Goal: Task Accomplishment & Management: Manage account settings

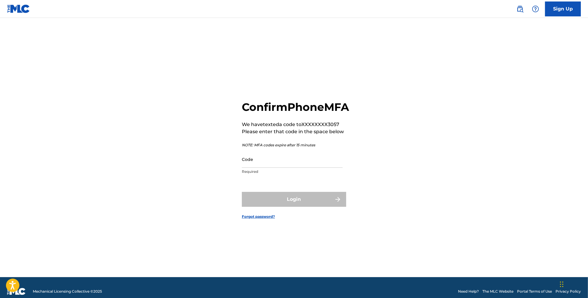
click at [284, 168] on input "Code" at bounding box center [292, 159] width 101 height 17
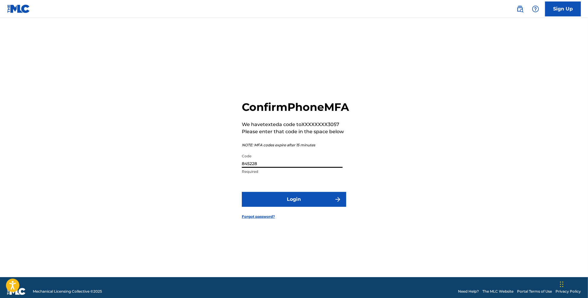
type input "845228"
click at [242, 192] on button "Login" at bounding box center [294, 199] width 104 height 15
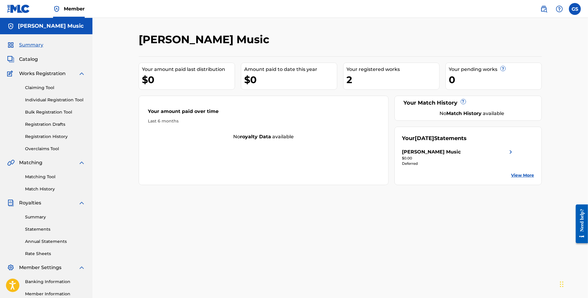
click at [513, 155] on img at bounding box center [511, 152] width 7 height 7
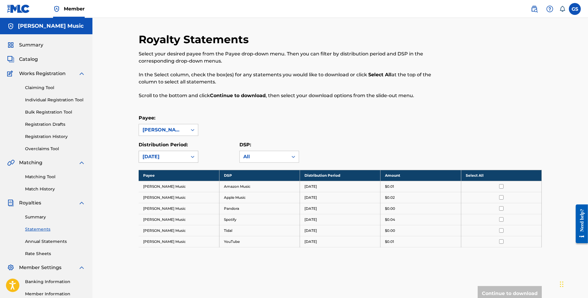
click at [192, 157] on icon at bounding box center [193, 157] width 4 height 2
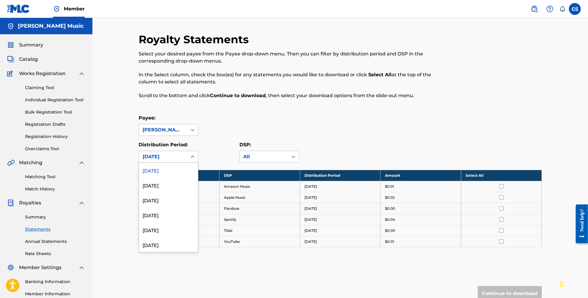
click at [192, 157] on icon at bounding box center [193, 157] width 4 height 2
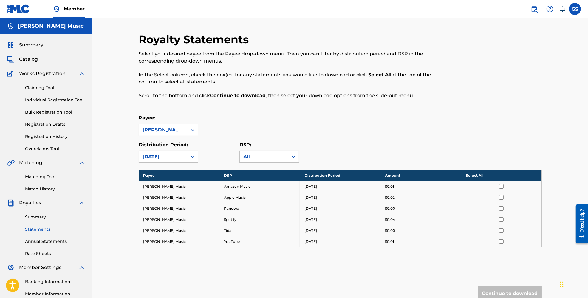
click at [192, 156] on icon at bounding box center [193, 157] width 4 height 2
click at [188, 130] on div at bounding box center [192, 130] width 11 height 11
click at [189, 156] on div at bounding box center [192, 157] width 11 height 11
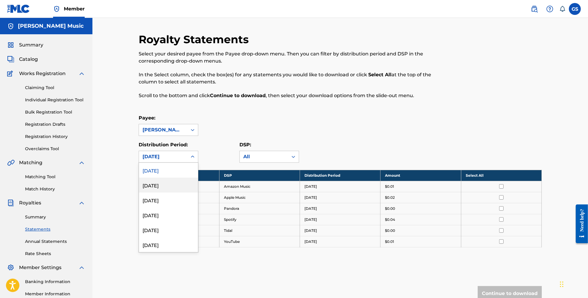
click at [168, 181] on div "July 2025" at bounding box center [168, 185] width 59 height 15
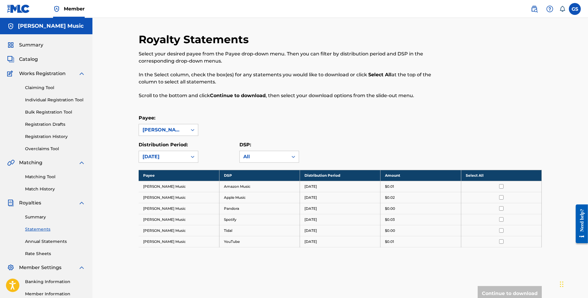
click at [182, 157] on div "July 2025" at bounding box center [163, 156] width 41 height 7
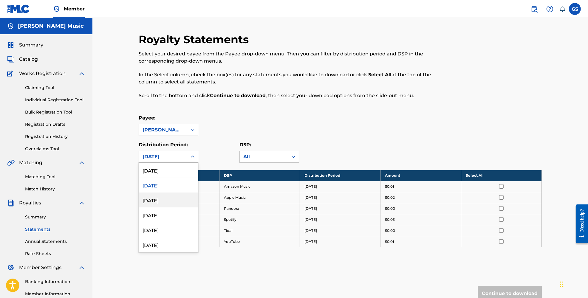
click at [173, 199] on div "[DATE]" at bounding box center [168, 200] width 59 height 15
click at [190, 161] on div at bounding box center [192, 157] width 11 height 11
click at [172, 217] on div "May 2025" at bounding box center [168, 215] width 59 height 15
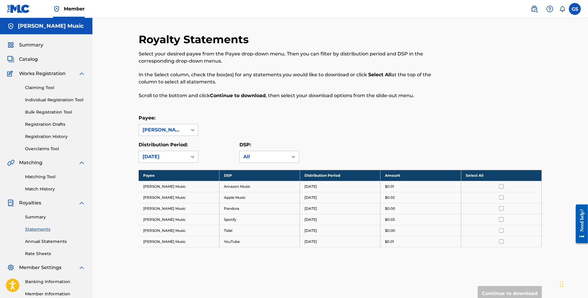
click at [187, 159] on div "May 2025" at bounding box center [169, 157] width 60 height 12
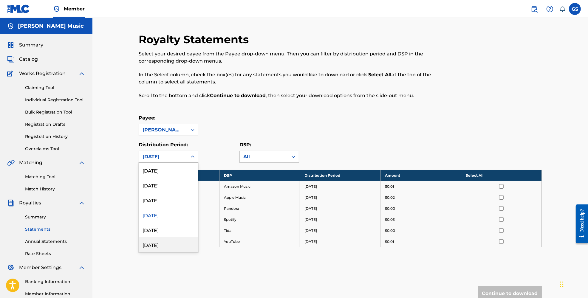
click at [161, 246] on div "March 2025" at bounding box center [168, 245] width 59 height 15
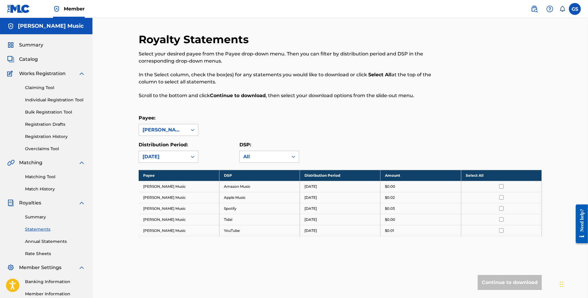
click at [191, 155] on icon at bounding box center [193, 157] width 6 height 6
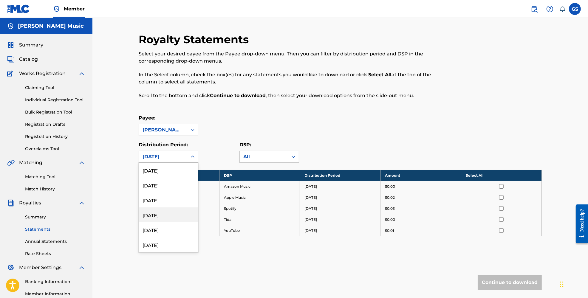
scroll to position [701, 0]
click at [167, 245] on div "April 2021" at bounding box center [168, 245] width 59 height 15
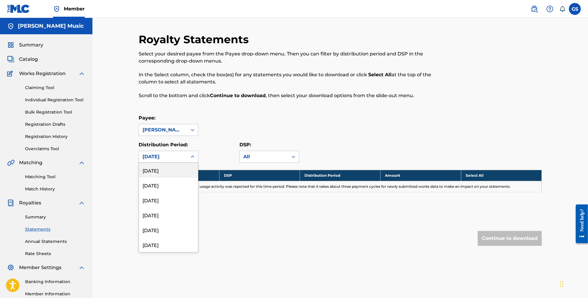
click at [190, 160] on div at bounding box center [192, 157] width 11 height 11
click at [174, 190] on div "July 2025" at bounding box center [168, 185] width 59 height 15
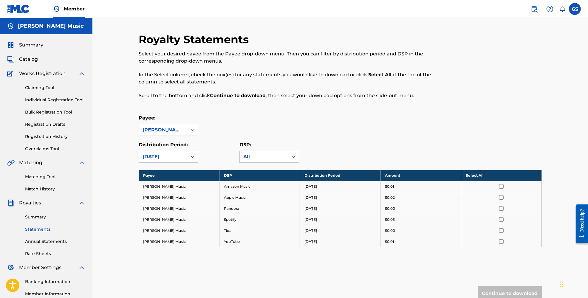
click at [192, 158] on icon at bounding box center [193, 157] width 6 height 6
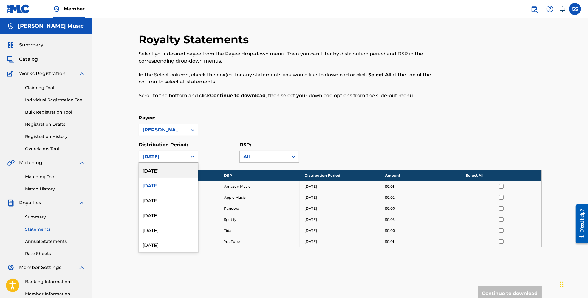
click at [177, 171] on div "[DATE]" at bounding box center [168, 170] width 59 height 15
click at [190, 161] on div at bounding box center [192, 157] width 11 height 11
click at [228, 141] on div "Distribution Period: option August 2025, selected. 53 results available. Use Up…" at bounding box center [189, 151] width 101 height 21
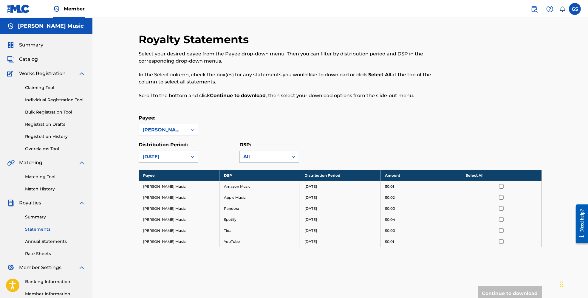
click at [31, 59] on span "Catalog" at bounding box center [28, 59] width 19 height 7
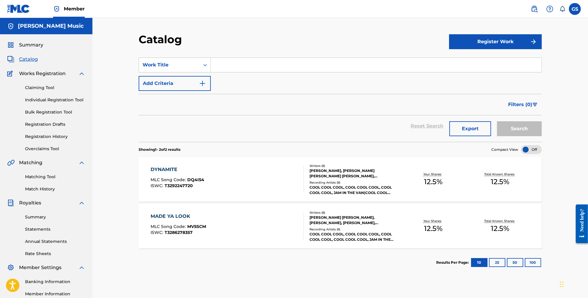
click at [167, 174] on div "DYNAMITE MLC Song Code : DQ4I54 ISWC : T3292247720" at bounding box center [178, 179] width 54 height 27
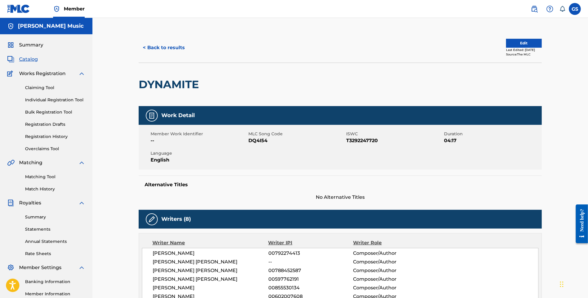
click at [36, 60] on span "Catalog" at bounding box center [28, 59] width 19 height 7
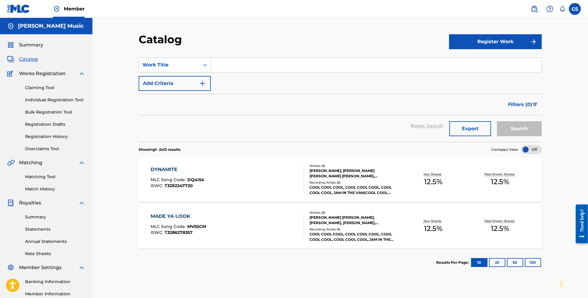
click at [235, 212] on div "MADE YA LOOK MLC Song Code : MV5SCM ISWC : T3286278357 Writers ( 8 ) [PERSON_NA…" at bounding box center [340, 226] width 403 height 45
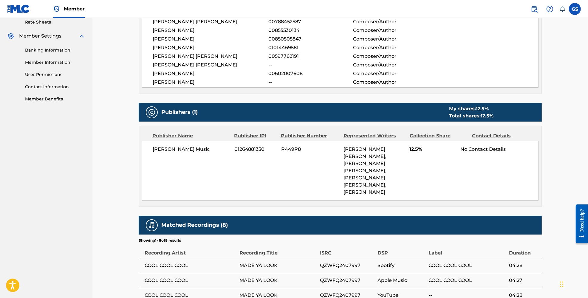
scroll to position [332, 0]
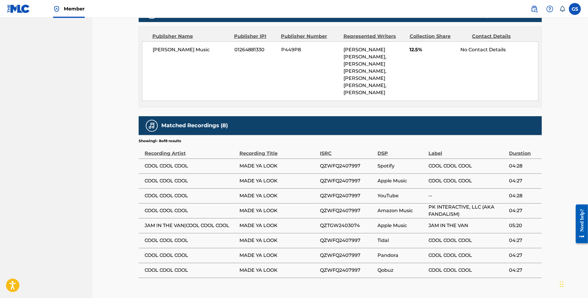
click at [487, 204] on span "PK INTERACTIVE, LLC (AKA FANDALISM)" at bounding box center [468, 211] width 78 height 14
click at [453, 207] on span "PK INTERACTIVE, LLC (AKA FANDALISM)" at bounding box center [468, 211] width 78 height 14
click at [403, 207] on span "Amazon Music" at bounding box center [402, 210] width 48 height 7
click at [337, 207] on span "QZWFQ2407997" at bounding box center [347, 210] width 55 height 7
drag, startPoint x: 277, startPoint y: 204, endPoint x: 260, endPoint y: 205, distance: 16.4
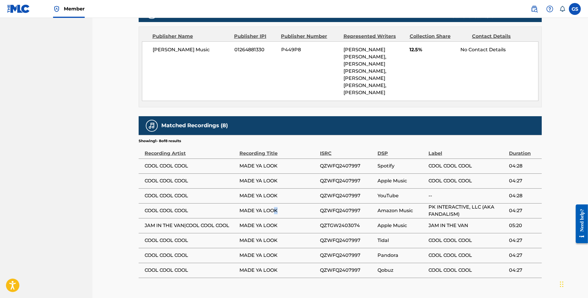
click at [267, 207] on span "MADE YA LOOK" at bounding box center [279, 210] width 78 height 7
click at [169, 208] on td "COOL COOL COOL" at bounding box center [189, 211] width 101 height 15
click at [151, 207] on span "COOL COOL COOL" at bounding box center [191, 210] width 92 height 7
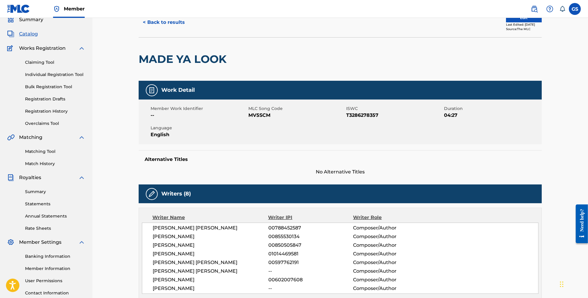
scroll to position [0, 0]
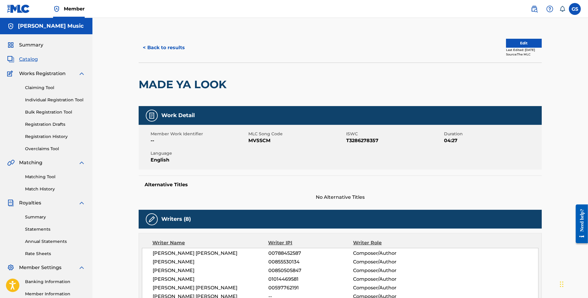
click at [31, 40] on div "Summary Catalog Works Registration Claiming Tool Individual Registration Tool B…" at bounding box center [46, 187] width 93 height 307
click at [31, 46] on span "Summary" at bounding box center [31, 44] width 24 height 7
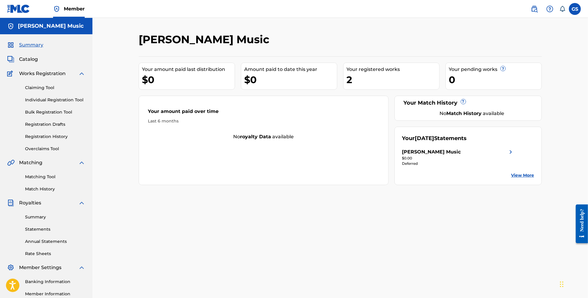
click at [114, 147] on div "Greg Sanderson Music Your amount paid last distribution $0 Amount paid to date …" at bounding box center [341, 179] width 496 height 323
click at [521, 177] on link "View More" at bounding box center [523, 175] width 23 height 6
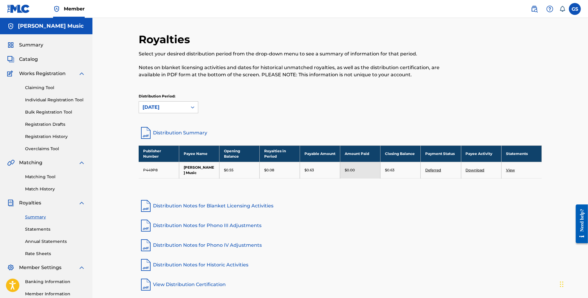
click at [29, 46] on span "Summary" at bounding box center [31, 44] width 24 height 7
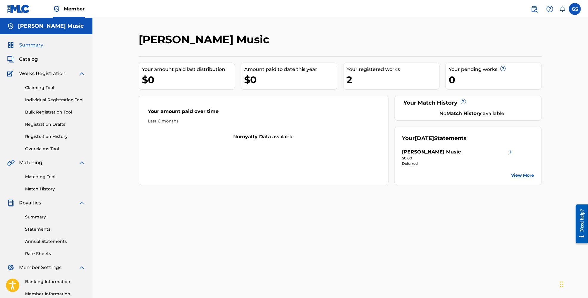
click at [32, 58] on span "Catalog" at bounding box center [28, 59] width 19 height 7
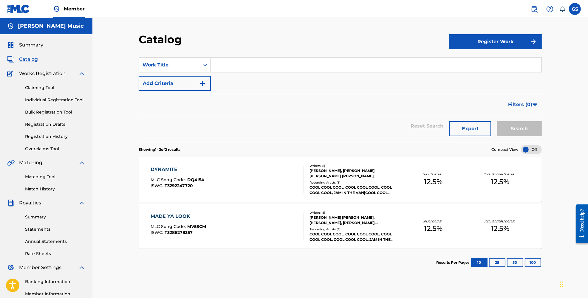
click at [292, 225] on div "MADE YA LOOK MLC Song Code : MV5SCM ISWC : T3286278357" at bounding box center [227, 226] width 153 height 27
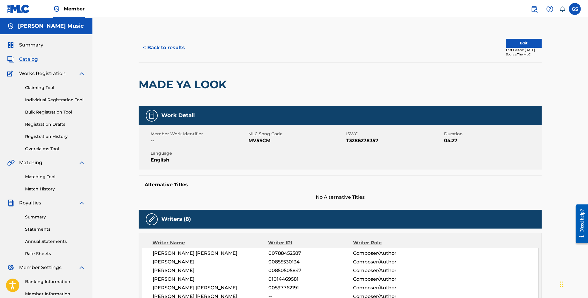
click at [518, 44] on button "Edit" at bounding box center [524, 43] width 36 height 9
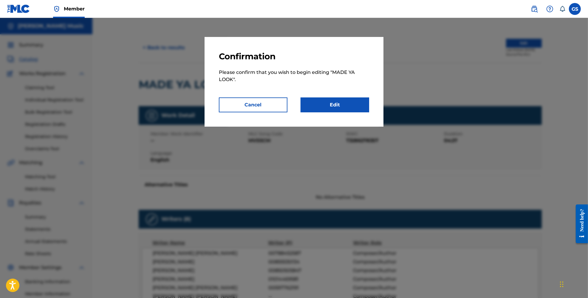
click at [346, 106] on link "Edit" at bounding box center [335, 105] width 69 height 15
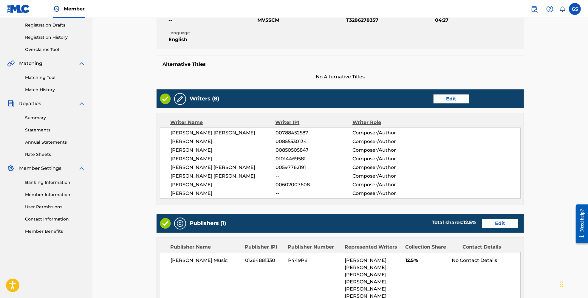
scroll to position [199, 0]
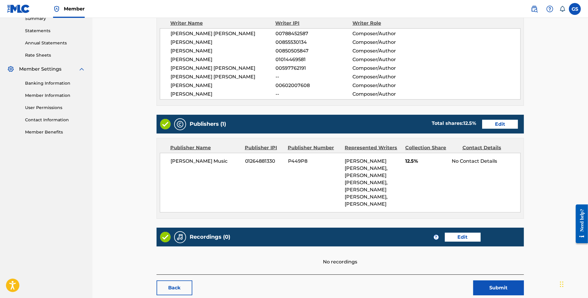
click at [505, 129] on link "Edit" at bounding box center [501, 124] width 36 height 9
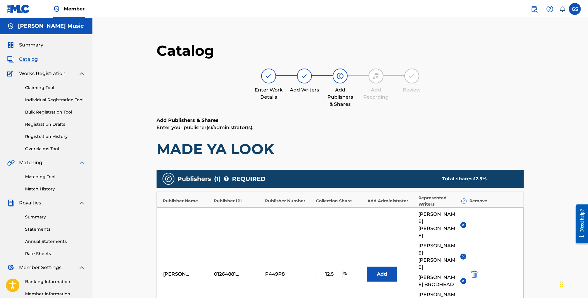
scroll to position [133, 0]
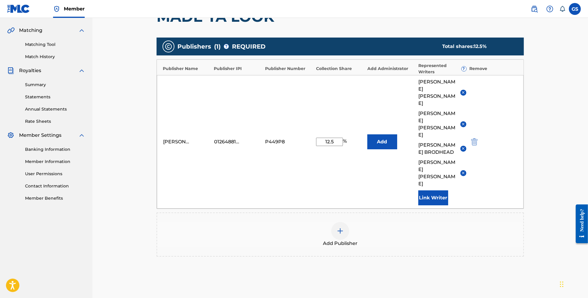
click at [463, 122] on img at bounding box center [463, 124] width 4 height 4
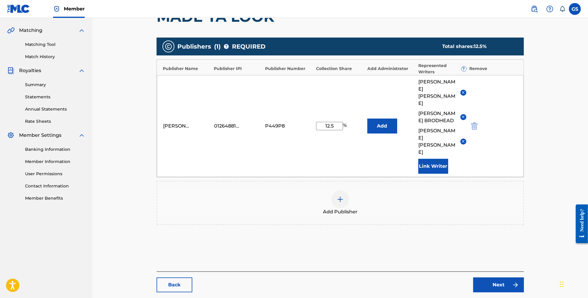
click at [463, 115] on img at bounding box center [463, 117] width 4 height 4
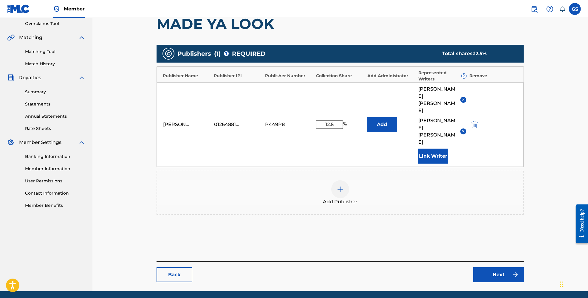
click at [463, 129] on img at bounding box center [463, 131] width 4 height 4
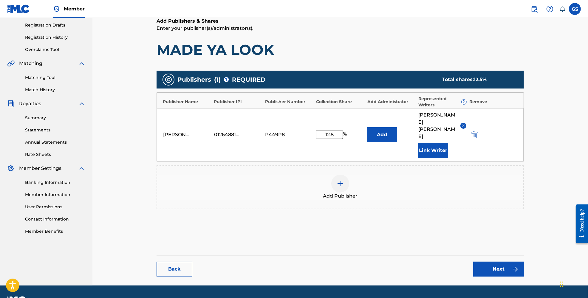
scroll to position [108, 0]
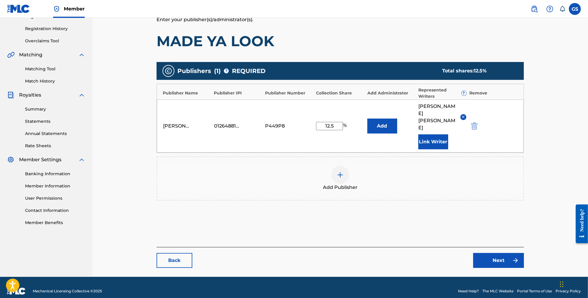
click at [496, 253] on link "Next" at bounding box center [499, 260] width 51 height 15
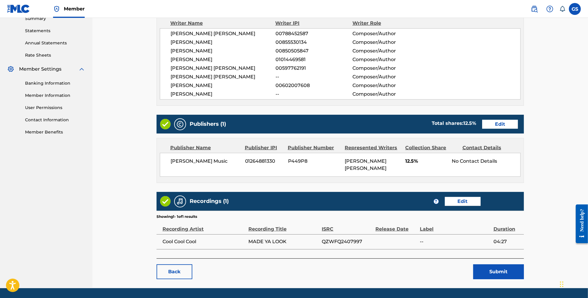
scroll to position [133, 0]
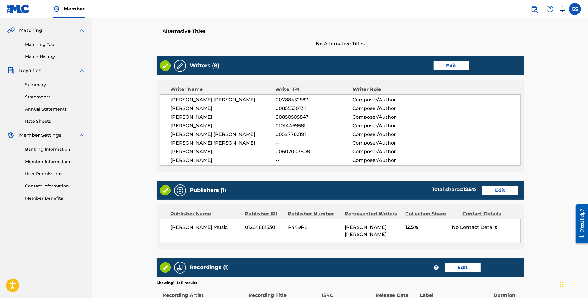
click at [450, 68] on link "Edit" at bounding box center [452, 65] width 36 height 9
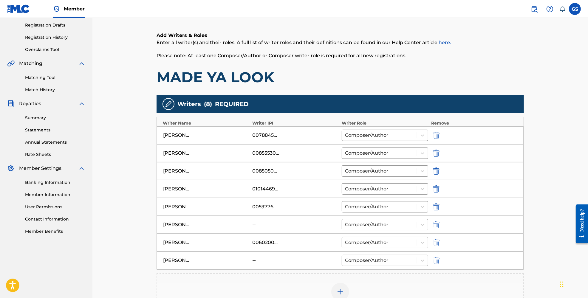
scroll to position [133, 0]
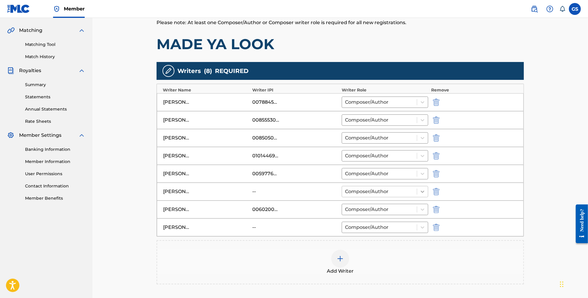
click at [421, 192] on icon at bounding box center [423, 192] width 4 height 2
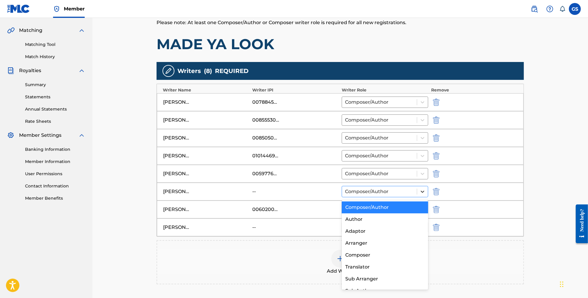
click at [421, 192] on icon at bounding box center [423, 192] width 4 height 2
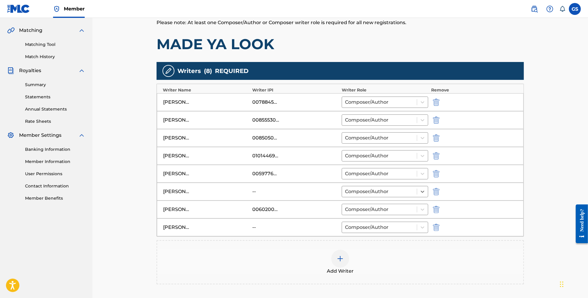
scroll to position [207, 0]
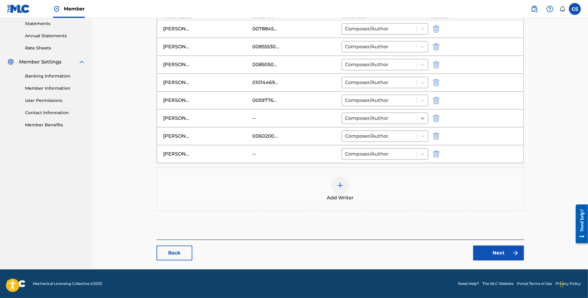
click at [494, 254] on link "Next" at bounding box center [499, 253] width 51 height 15
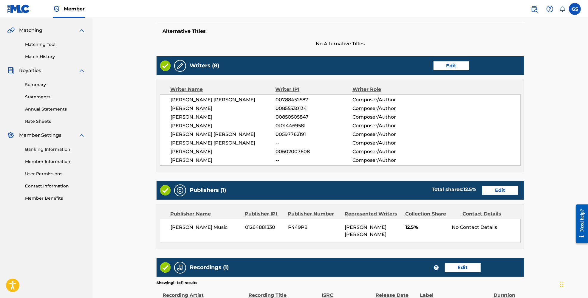
scroll to position [218, 0]
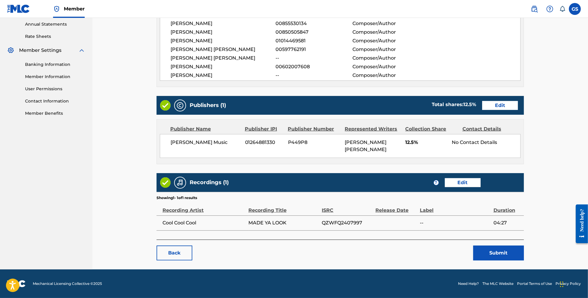
click at [491, 254] on button "Submit" at bounding box center [499, 253] width 51 height 15
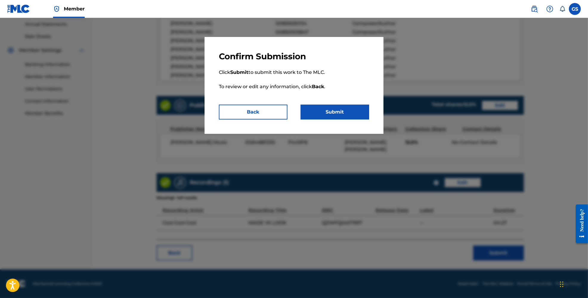
click at [334, 114] on button "Submit" at bounding box center [335, 112] width 69 height 15
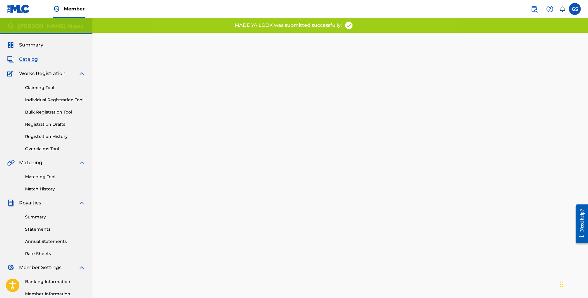
click at [26, 60] on span "Catalog" at bounding box center [28, 59] width 19 height 7
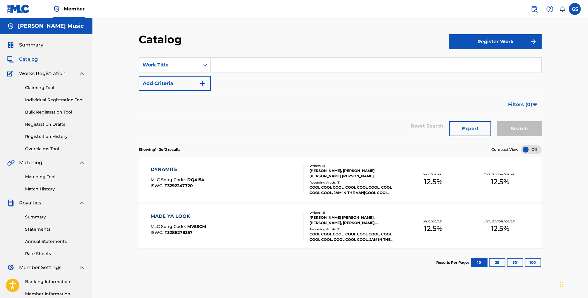
scroll to position [33, 0]
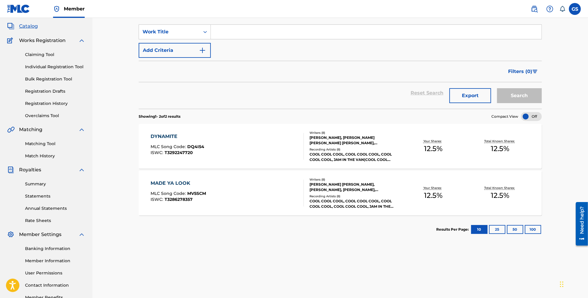
click at [336, 190] on div "[PERSON_NAME] [PERSON_NAME], [PERSON_NAME], [PERSON_NAME], [PERSON_NAME], [PERS…" at bounding box center [355, 187] width 90 height 11
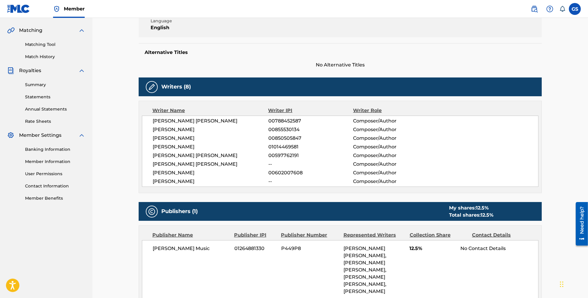
scroll to position [166, 0]
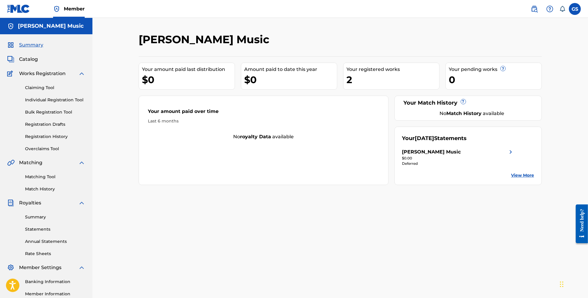
click at [33, 61] on span "Catalog" at bounding box center [28, 59] width 19 height 7
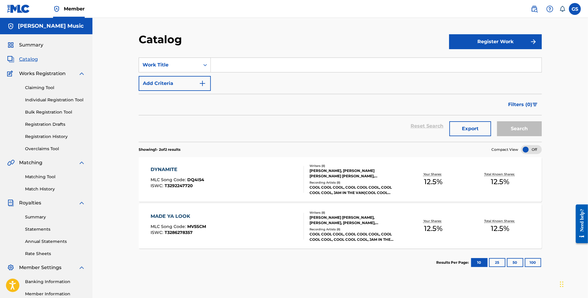
click at [172, 208] on div "MADE YA LOOK MLC Song Code : MV5SCM ISWC : T3286278357 Writers ( 8 ) [PERSON_NA…" at bounding box center [340, 226] width 403 height 45
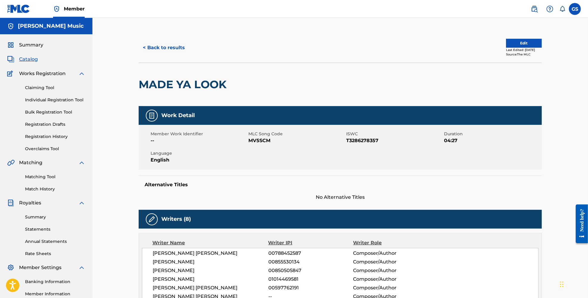
click at [29, 61] on span "Catalog" at bounding box center [28, 59] width 19 height 7
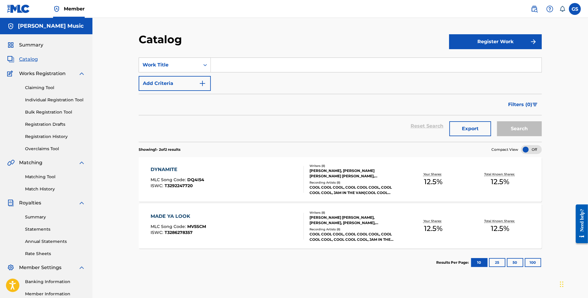
click at [35, 89] on link "Claiming Tool" at bounding box center [55, 88] width 60 height 6
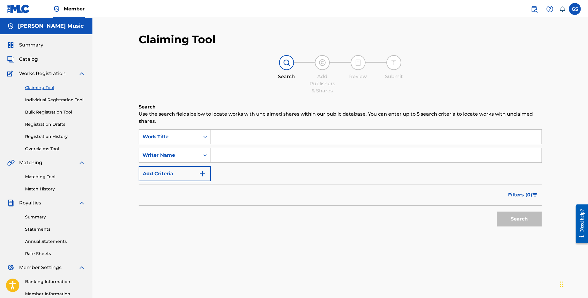
click at [230, 135] on input "Search Form" at bounding box center [376, 137] width 331 height 14
type input "made ya look"
click at [497, 212] on button "Search" at bounding box center [519, 219] width 45 height 15
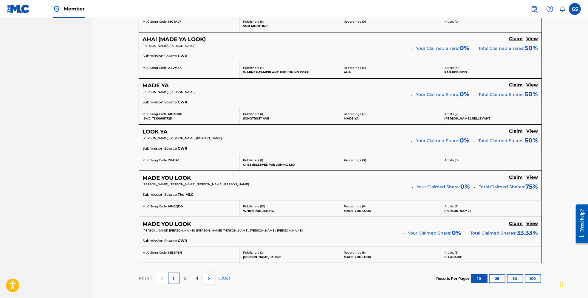
scroll to position [464, 0]
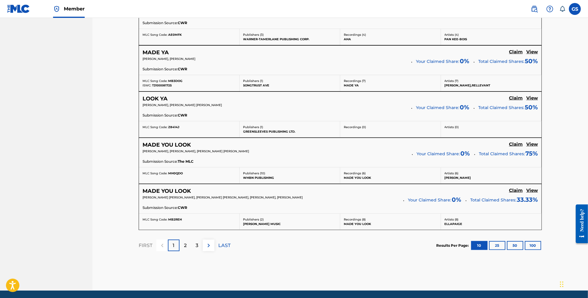
click at [535, 248] on button "100" at bounding box center [533, 245] width 16 height 9
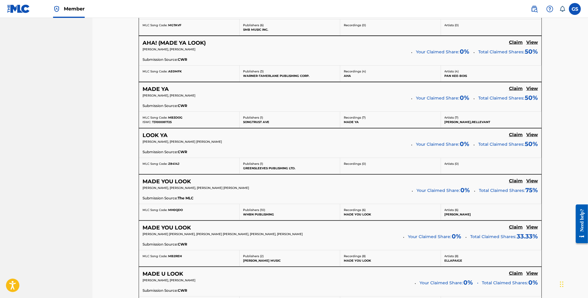
scroll to position [0, 0]
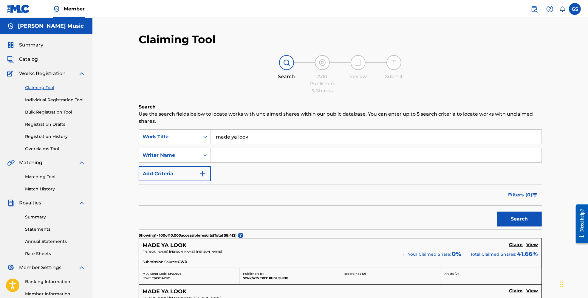
drag, startPoint x: 79, startPoint y: 187, endPoint x: 81, endPoint y: 108, distance: 78.2
click at [248, 154] on input "Search Form" at bounding box center [376, 155] width 331 height 14
click at [198, 156] on div "Writer Name" at bounding box center [169, 155] width 61 height 11
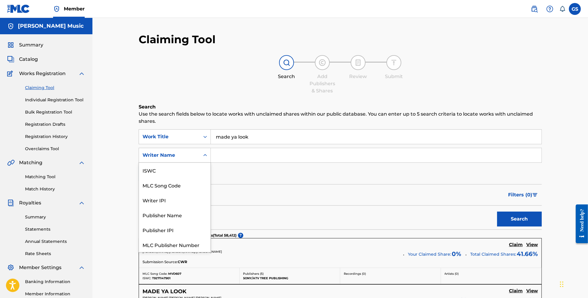
scroll to position [15, 0]
click at [255, 179] on div "SearchWithCriteria8ba59cb9-24d6-4bfc-9d72-e61bf7862304 Work Title made ya look …" at bounding box center [340, 156] width 403 height 52
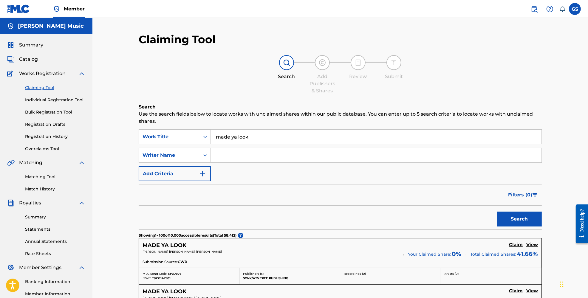
click at [229, 156] on input "Search Form" at bounding box center [376, 155] width 331 height 14
type input "[PERSON_NAME]"
click at [518, 217] on button "Search" at bounding box center [519, 219] width 45 height 15
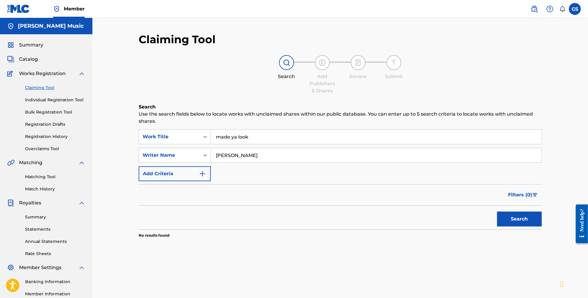
click at [51, 73] on span "Works Registration" at bounding box center [42, 73] width 47 height 7
click at [47, 87] on link "Claiming Tool" at bounding box center [55, 88] width 60 height 6
click at [32, 58] on span "Catalog" at bounding box center [28, 59] width 19 height 7
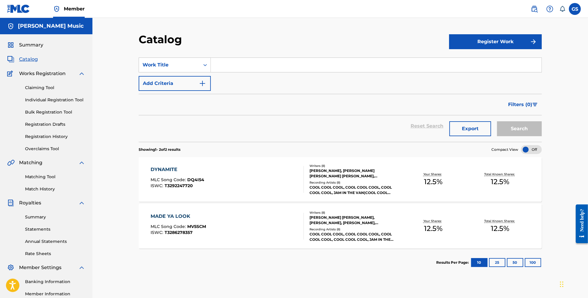
click at [189, 227] on span "MV5SCM" at bounding box center [197, 226] width 19 height 5
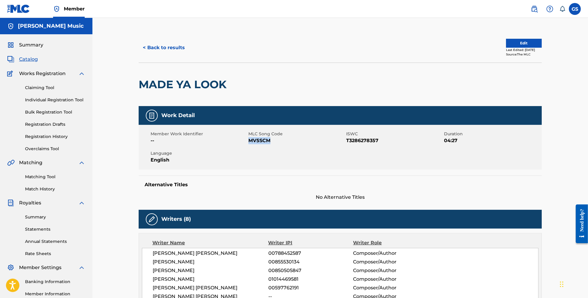
drag, startPoint x: 249, startPoint y: 141, endPoint x: 272, endPoint y: 142, distance: 23.0
click at [272, 142] on span "MV5SCM" at bounding box center [297, 140] width 96 height 7
copy span "MV5SCM"
click at [39, 87] on link "Claiming Tool" at bounding box center [55, 88] width 60 height 6
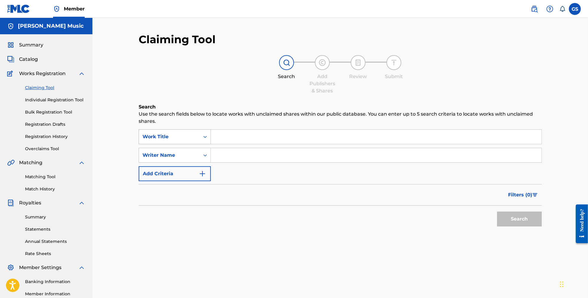
click at [200, 141] on div "Search Form" at bounding box center [205, 137] width 11 height 11
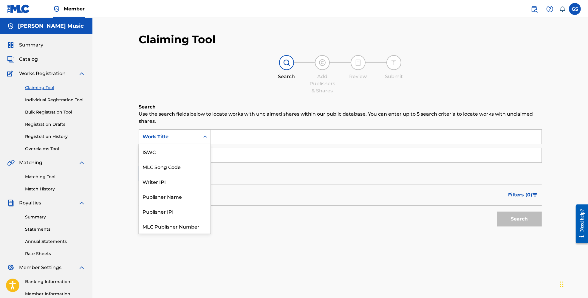
scroll to position [15, 0]
click at [188, 152] on div "MLC Song Code" at bounding box center [175, 151] width 72 height 15
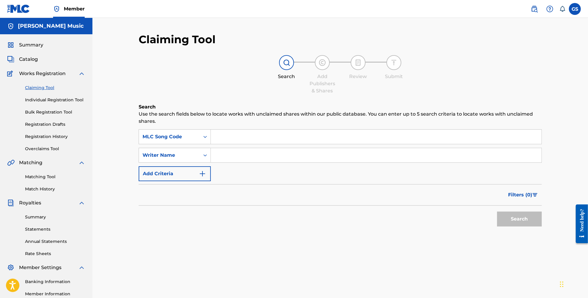
click at [222, 136] on input "Search Form" at bounding box center [376, 137] width 331 height 14
paste input "MV5SCM"
type input "MV5SCM"
click at [516, 220] on button "Search" at bounding box center [519, 219] width 45 height 15
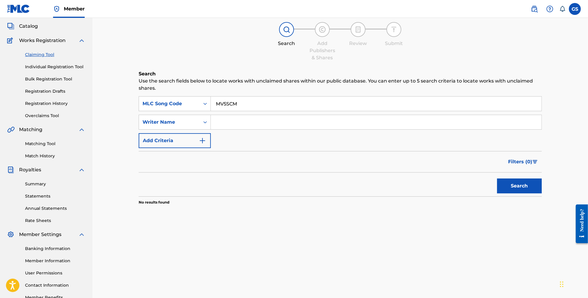
click at [39, 145] on link "Matching Tool" at bounding box center [55, 144] width 60 height 6
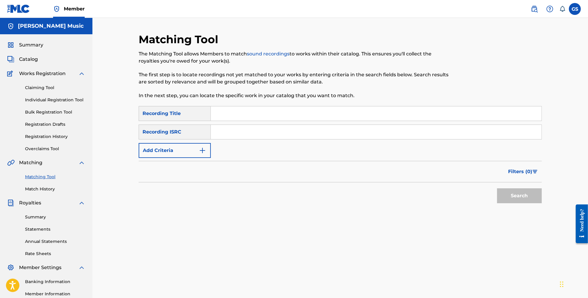
click at [229, 115] on input "Search Form" at bounding box center [376, 114] width 331 height 14
type input "Made Ya Look"
click at [31, 57] on span "Catalog" at bounding box center [28, 59] width 19 height 7
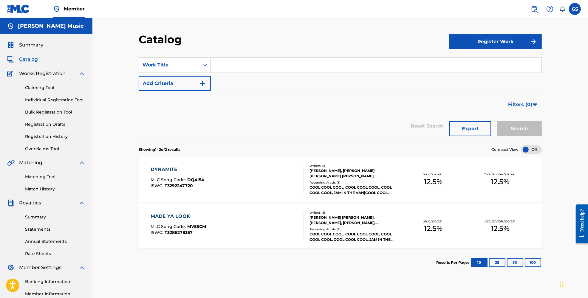
click at [209, 222] on div "MADE YA LOOK MLC Song Code : MV5SCM ISWC : T3286278357" at bounding box center [227, 226] width 153 height 27
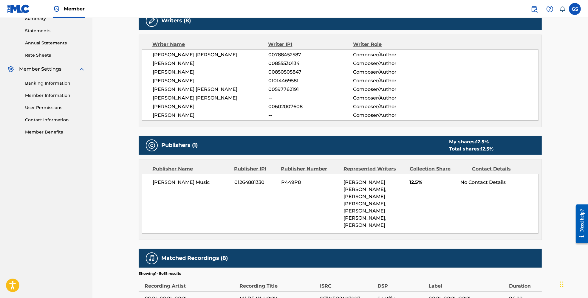
scroll to position [332, 0]
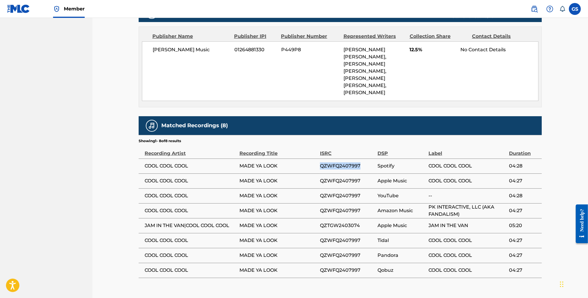
drag, startPoint x: 322, startPoint y: 159, endPoint x: 360, endPoint y: 161, distance: 38.8
click at [360, 163] on span "QZWFQ2407997" at bounding box center [347, 166] width 55 height 7
copy span "QZWFQ2407997"
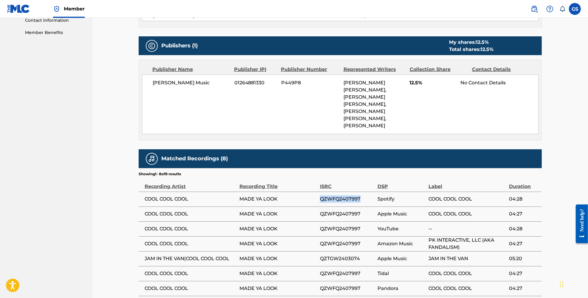
scroll to position [99, 0]
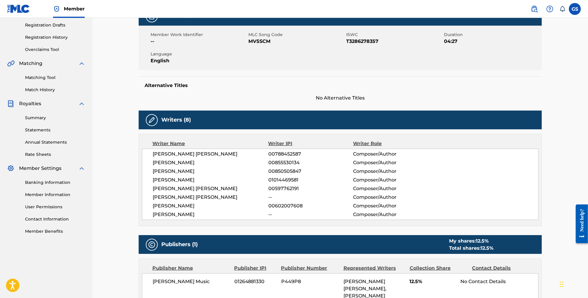
click at [45, 77] on link "Matching Tool" at bounding box center [55, 78] width 60 height 6
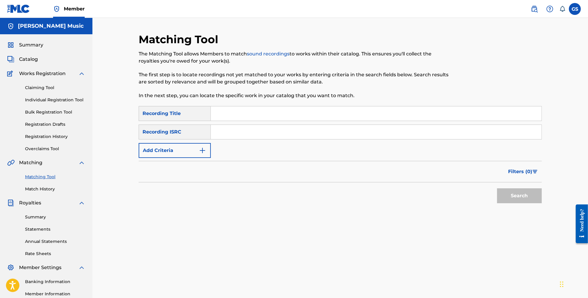
click at [240, 117] on input "Search Form" at bounding box center [376, 114] width 331 height 14
type input "Made Ya Look"
click at [249, 131] on input "Search Form" at bounding box center [376, 132] width 331 height 14
paste input "QZWFQ2407997"
type input "QZWFQ2407997"
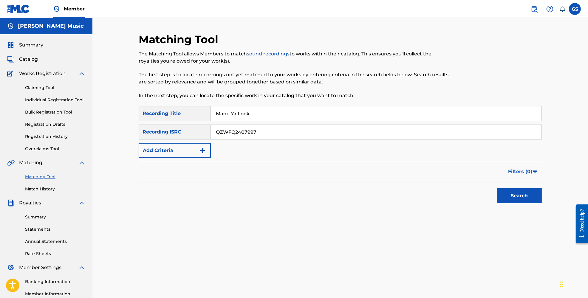
click at [515, 198] on button "Search" at bounding box center [519, 196] width 45 height 15
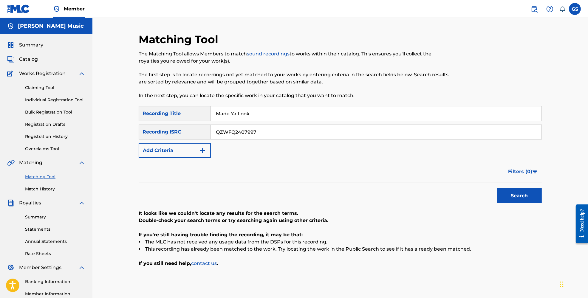
scroll to position [33, 0]
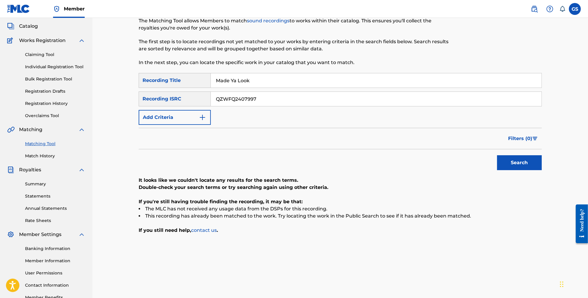
click at [47, 156] on link "Match History" at bounding box center [55, 156] width 60 height 6
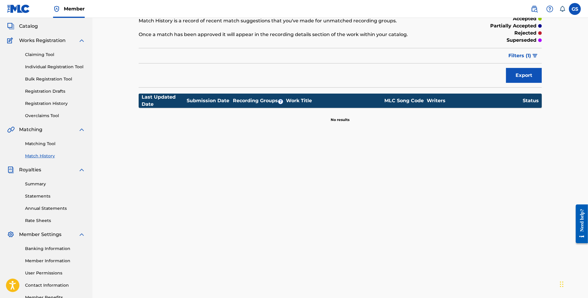
scroll to position [66, 0]
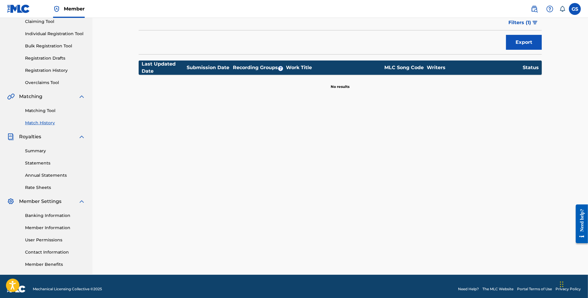
click at [40, 152] on link "Summary" at bounding box center [55, 151] width 60 height 6
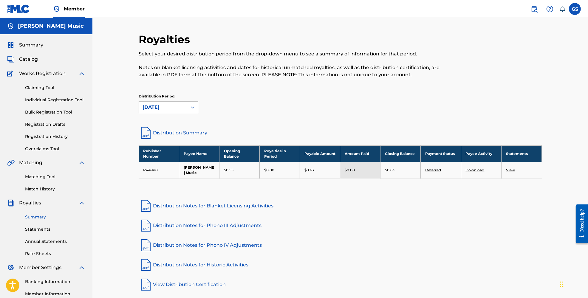
scroll to position [33, 0]
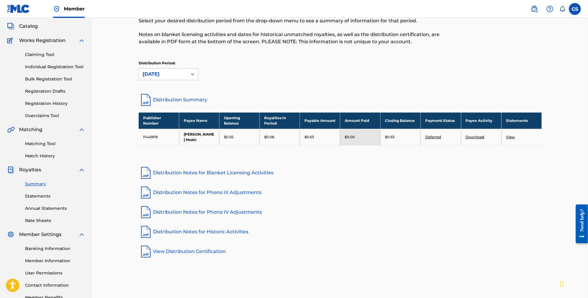
click at [44, 197] on link "Statements" at bounding box center [55, 196] width 60 height 6
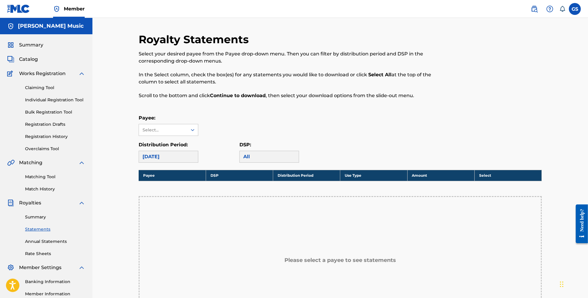
scroll to position [118, 0]
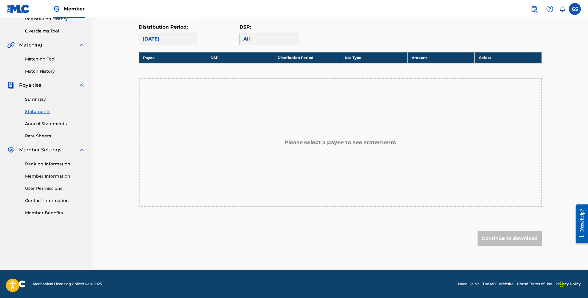
click at [34, 123] on link "Annual Statements" at bounding box center [55, 124] width 60 height 6
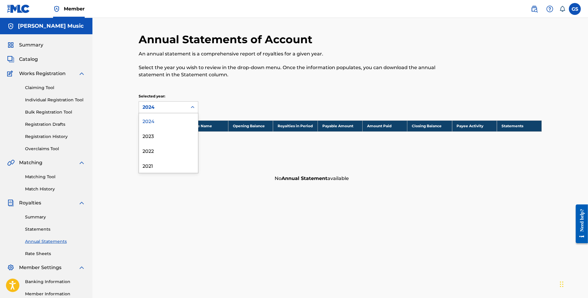
click at [194, 106] on icon at bounding box center [193, 107] width 6 height 6
click at [171, 136] on div "2023" at bounding box center [168, 135] width 59 height 15
click at [193, 107] on icon at bounding box center [193, 107] width 6 height 6
click at [174, 120] on div "2024" at bounding box center [168, 120] width 59 height 15
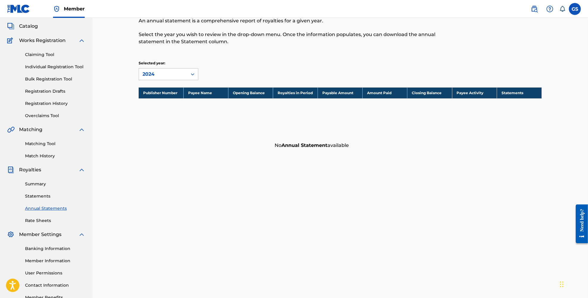
scroll to position [66, 0]
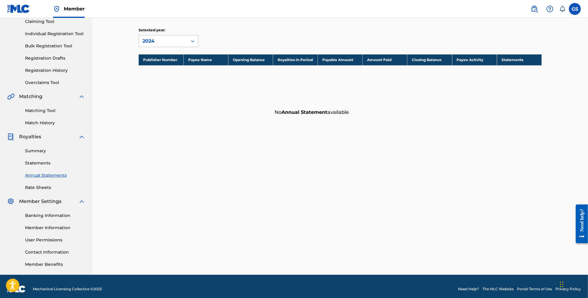
click at [54, 189] on link "Rate Sheets" at bounding box center [55, 188] width 60 height 6
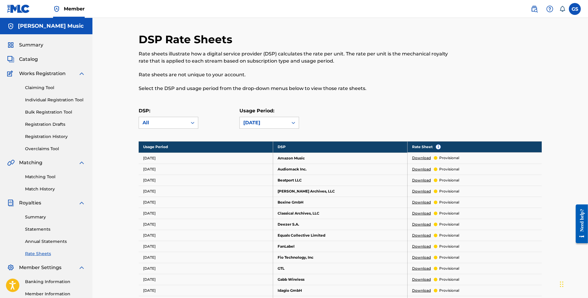
scroll to position [66, 0]
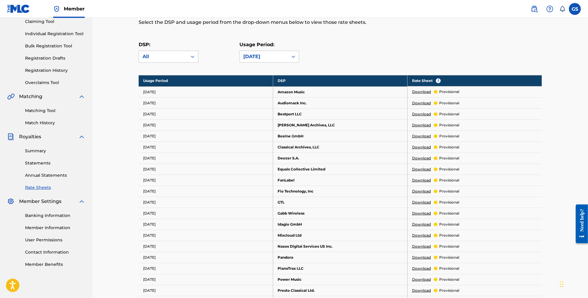
click at [53, 216] on link "Banking Information" at bounding box center [55, 216] width 60 height 6
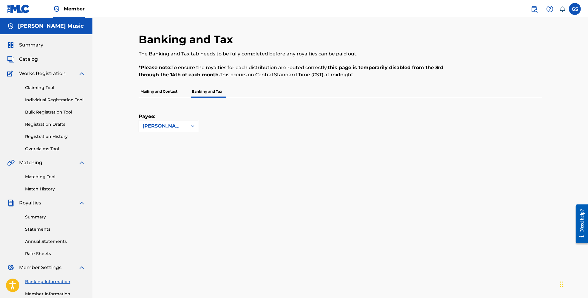
click at [195, 126] on icon at bounding box center [193, 126] width 6 height 6
click at [194, 126] on icon at bounding box center [193, 126] width 4 height 2
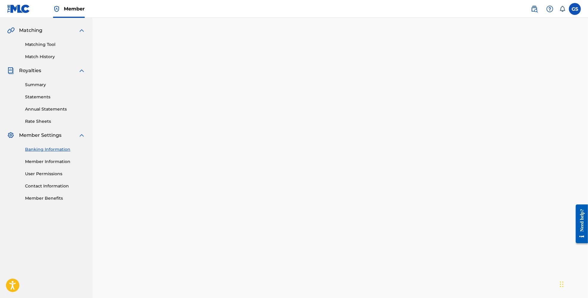
scroll to position [210, 0]
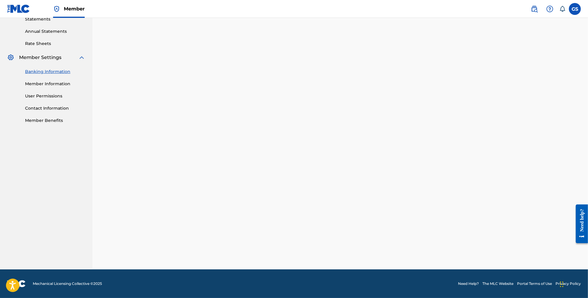
click at [60, 118] on link "Member Benefits" at bounding box center [55, 121] width 60 height 6
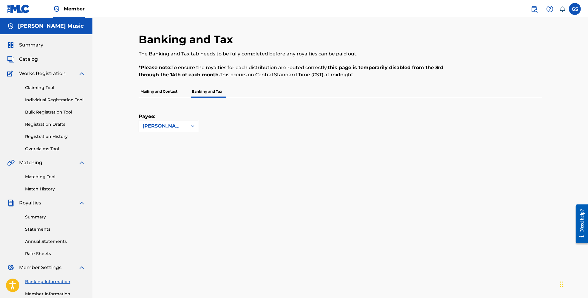
click at [37, 49] on div "Summary Catalog Works Registration Claiming Tool Individual Registration Tool B…" at bounding box center [46, 187] width 93 height 307
click at [35, 44] on span "Summary" at bounding box center [31, 44] width 24 height 7
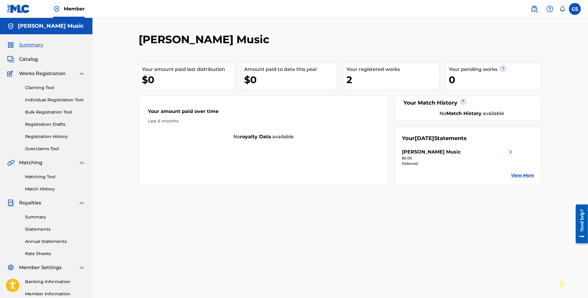
click at [29, 58] on span "Catalog" at bounding box center [28, 59] width 19 height 7
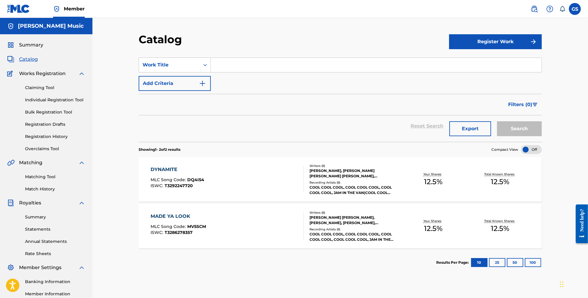
click at [343, 226] on div "Writers ( 8 ) [PERSON_NAME] [PERSON_NAME], [PERSON_NAME], [PERSON_NAME], [PERSO…" at bounding box center [352, 227] width 96 height 32
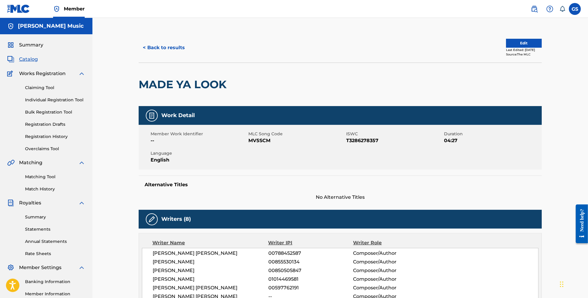
click at [522, 44] on button "Edit" at bounding box center [524, 43] width 36 height 9
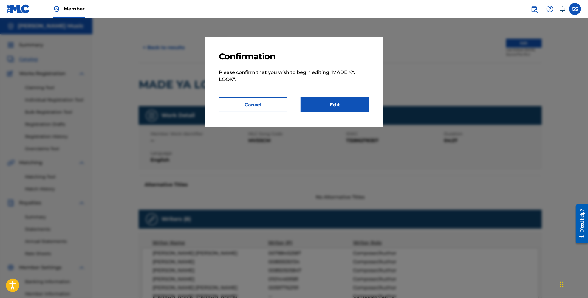
click at [333, 105] on link "Edit" at bounding box center [335, 105] width 69 height 15
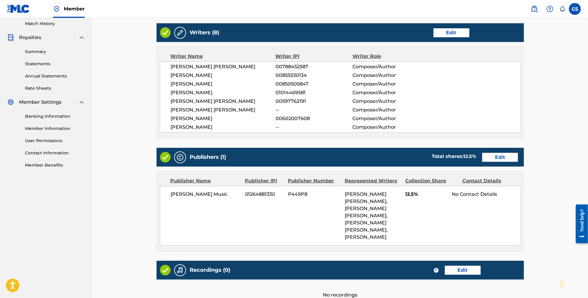
scroll to position [227, 0]
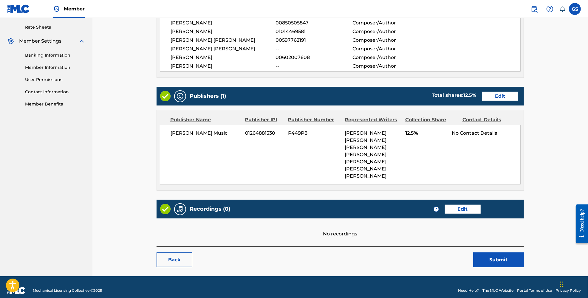
click at [497, 97] on link "Edit" at bounding box center [501, 96] width 36 height 9
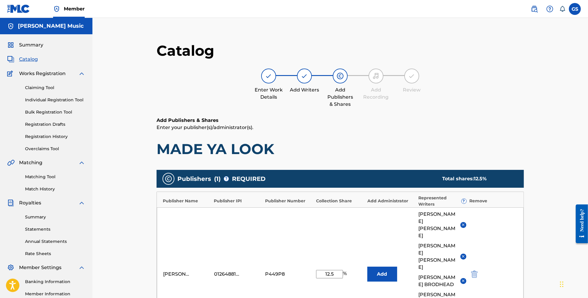
scroll to position [99, 0]
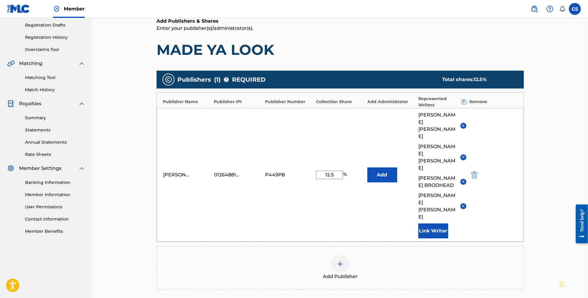
click at [463, 155] on img at bounding box center [463, 157] width 4 height 4
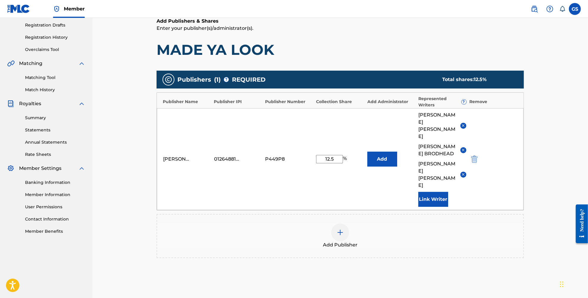
click at [463, 148] on img at bounding box center [463, 150] width 4 height 4
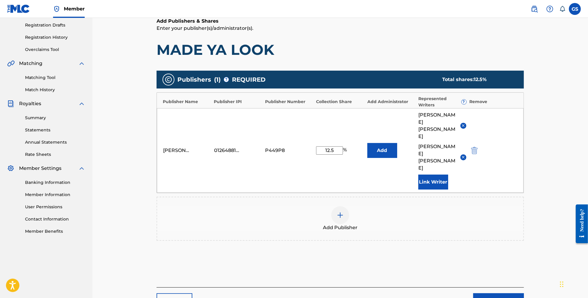
click at [464, 155] on img at bounding box center [463, 157] width 4 height 4
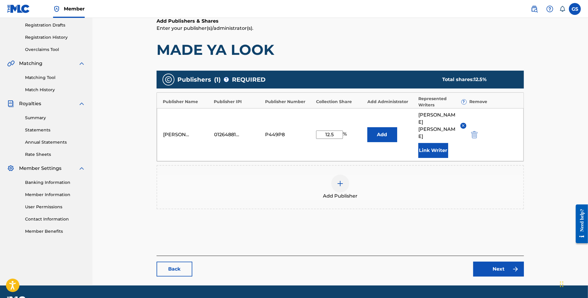
click at [503, 264] on link "Next" at bounding box center [499, 269] width 51 height 15
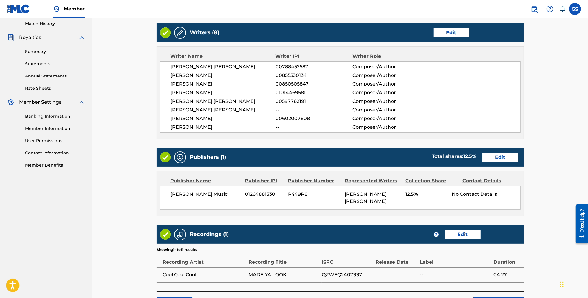
scroll to position [218, 0]
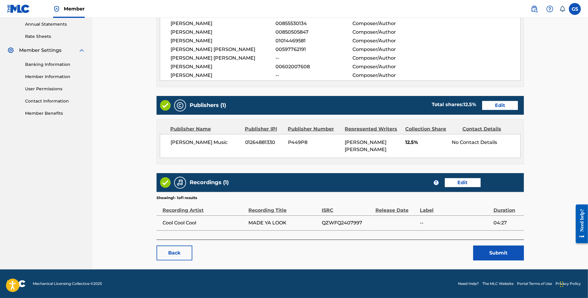
click at [499, 255] on button "Submit" at bounding box center [499, 253] width 51 height 15
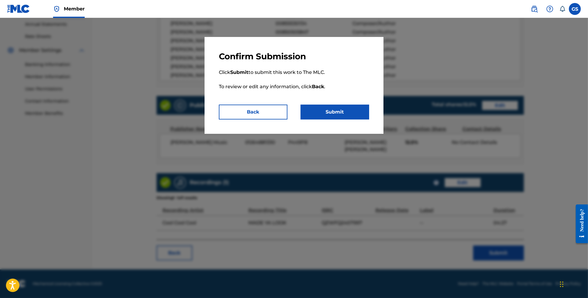
click at [343, 109] on button "Submit" at bounding box center [335, 112] width 69 height 15
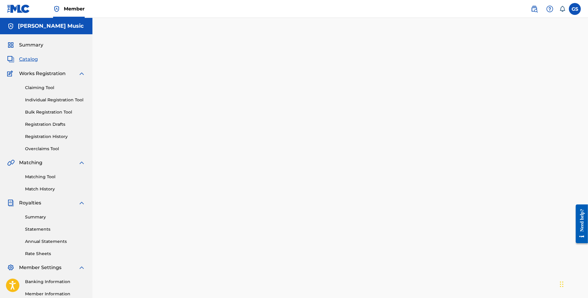
click at [29, 44] on span "Summary" at bounding box center [31, 44] width 24 height 7
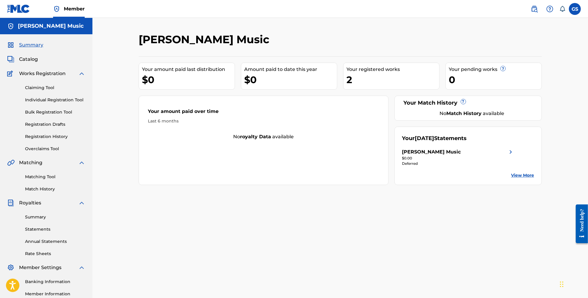
click at [34, 56] on span "Catalog" at bounding box center [28, 59] width 19 height 7
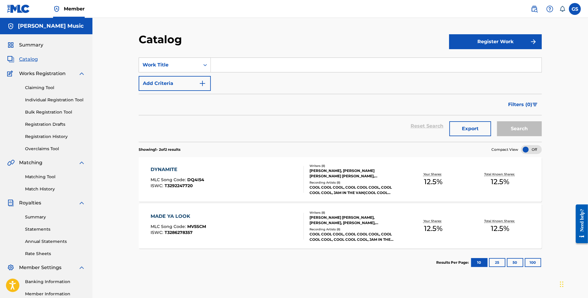
scroll to position [66, 0]
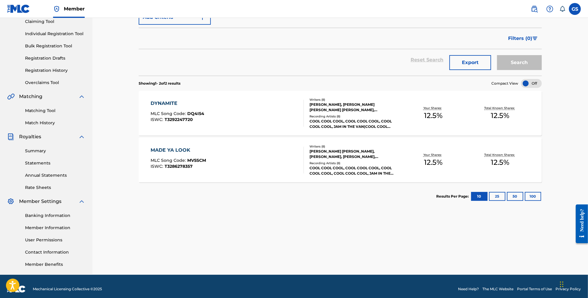
click at [234, 159] on div "MADE YA LOOK MLC Song Code : MV5SCM ISWC : T3286278357" at bounding box center [227, 160] width 153 height 27
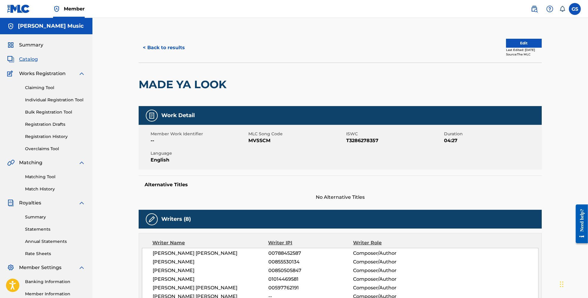
click at [29, 59] on span "Catalog" at bounding box center [28, 59] width 19 height 7
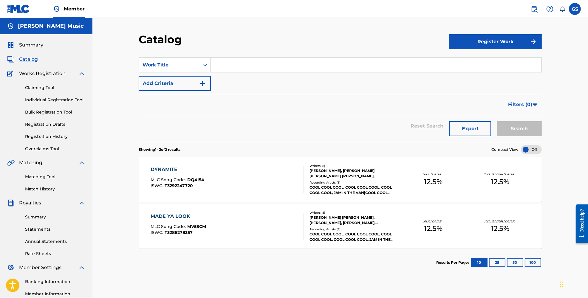
click at [347, 223] on div "[PERSON_NAME] [PERSON_NAME], [PERSON_NAME], [PERSON_NAME], [PERSON_NAME], [PERS…" at bounding box center [355, 220] width 90 height 11
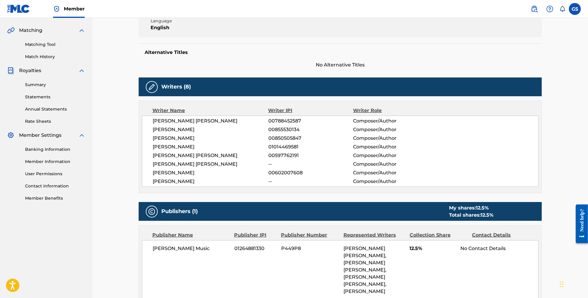
scroll to position [166, 0]
